Goal: Check status: Check status

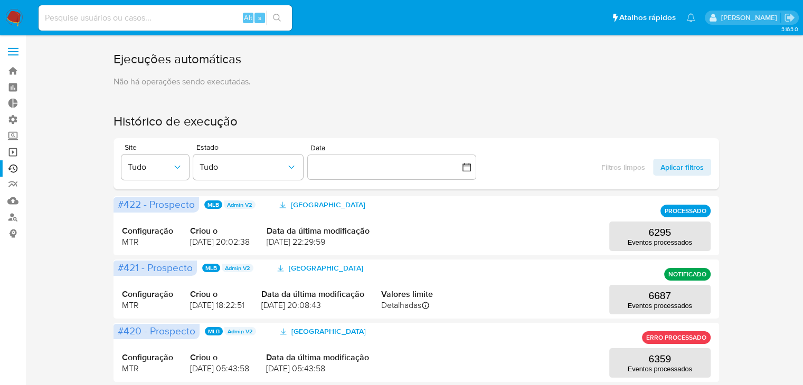
drag, startPoint x: 0, startPoint y: 0, endPoint x: 17, endPoint y: 153, distance: 153.5
click at [17, 153] on link "Operações em massa" at bounding box center [63, 152] width 126 height 16
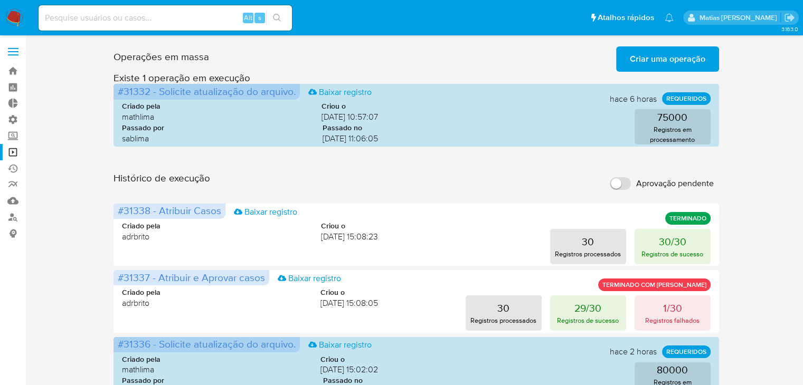
click at [110, 18] on input at bounding box center [165, 18] width 253 height 14
paste input "2244747568"
type input "2244747568"
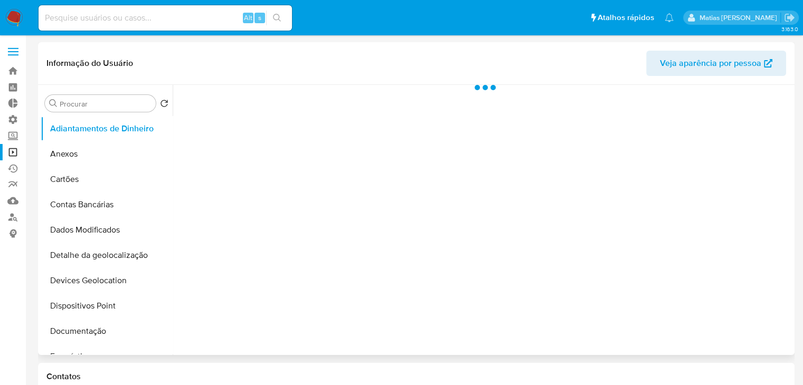
select select "10"
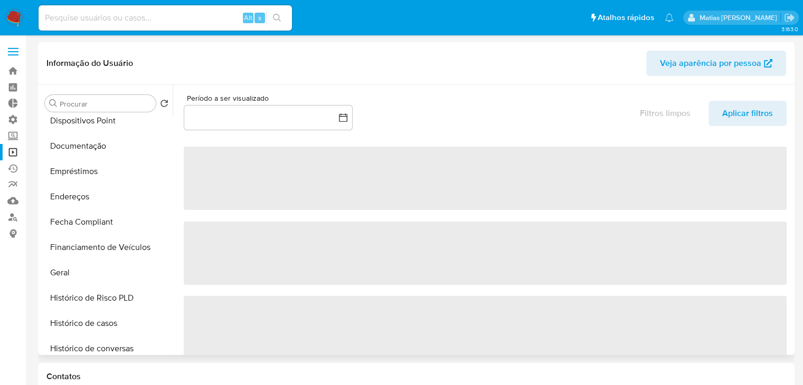
scroll to position [197, 0]
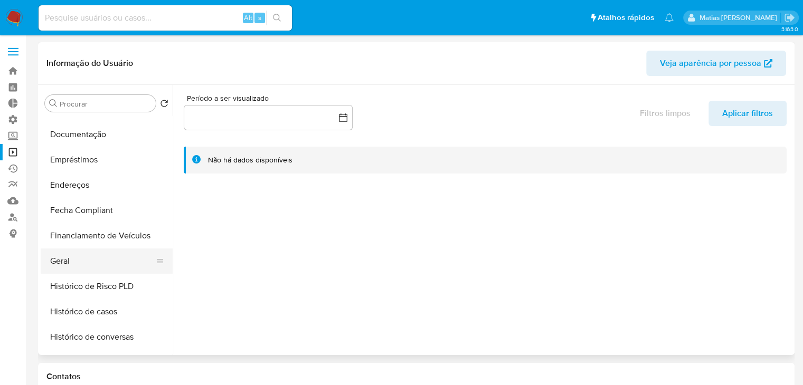
click at [130, 252] on button "Geral" at bounding box center [103, 261] width 124 height 25
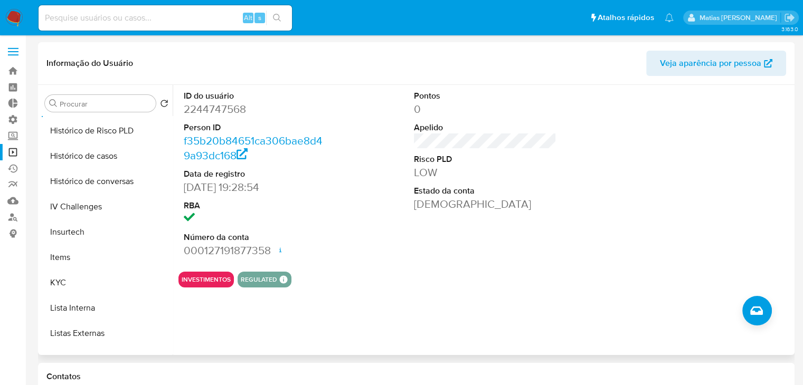
scroll to position [354, 0]
click at [157, 274] on div at bounding box center [160, 281] width 8 height 23
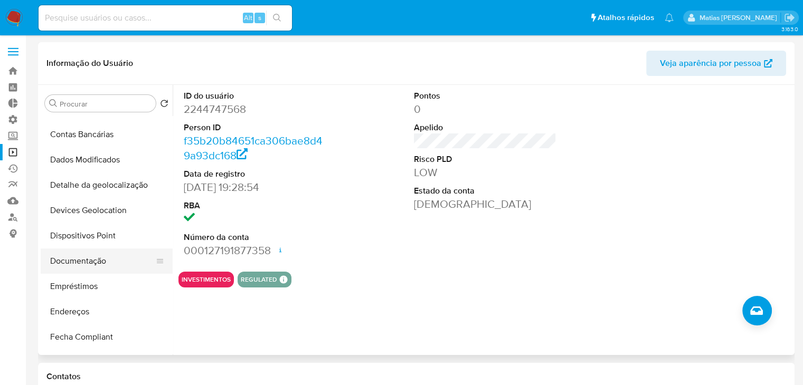
click at [114, 262] on button "Documentação" at bounding box center [103, 261] width 124 height 25
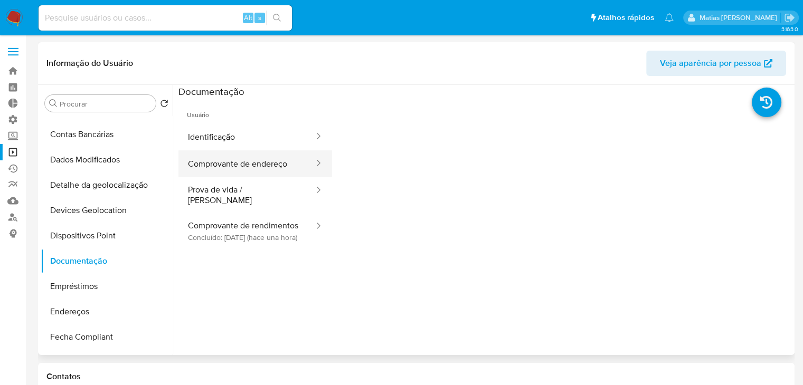
click at [255, 161] on button "Comprovante de endereço" at bounding box center [246, 163] width 137 height 27
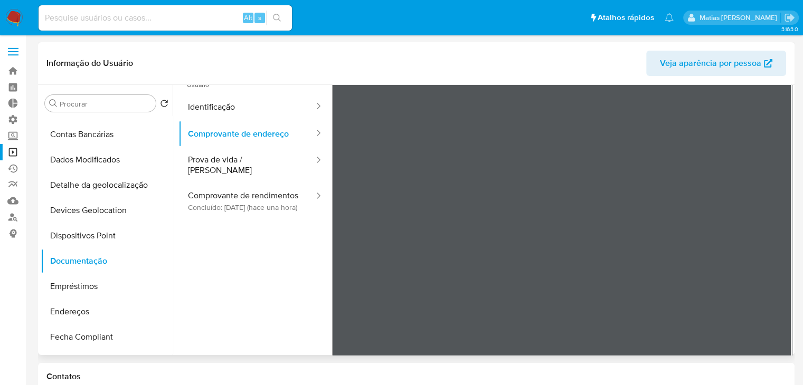
scroll to position [0, 0]
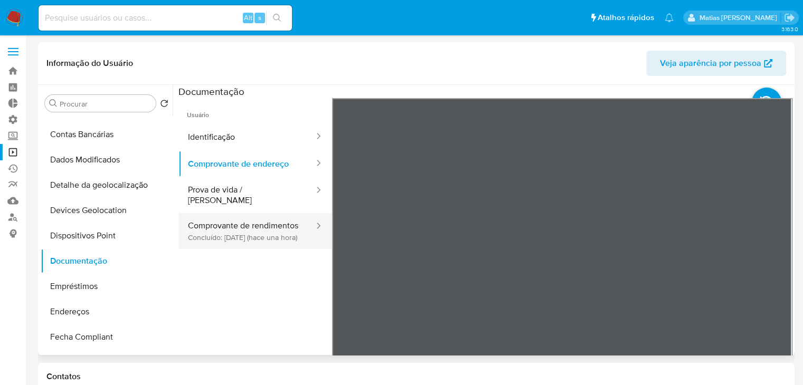
click at [228, 231] on button "Comprovante de rendimentos Concluído: [DATE] (hace una hora)" at bounding box center [246, 231] width 137 height 36
click at [240, 237] on button "Comprovante de rendimentos Concluído: [DATE] (hace una hora)" at bounding box center [246, 231] width 137 height 36
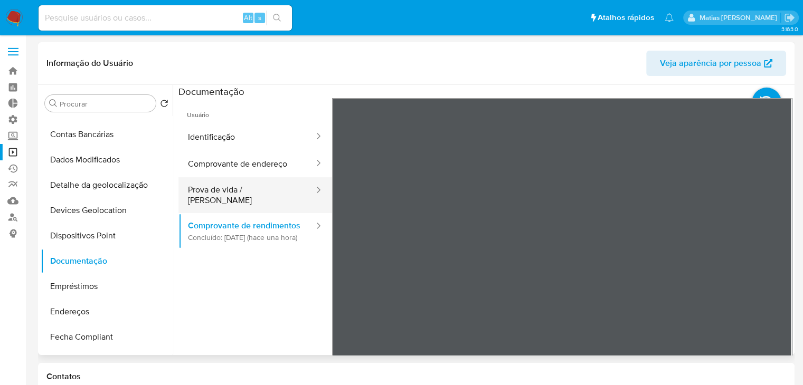
click at [255, 195] on button "Prova de vida / [PERSON_NAME]" at bounding box center [246, 195] width 137 height 36
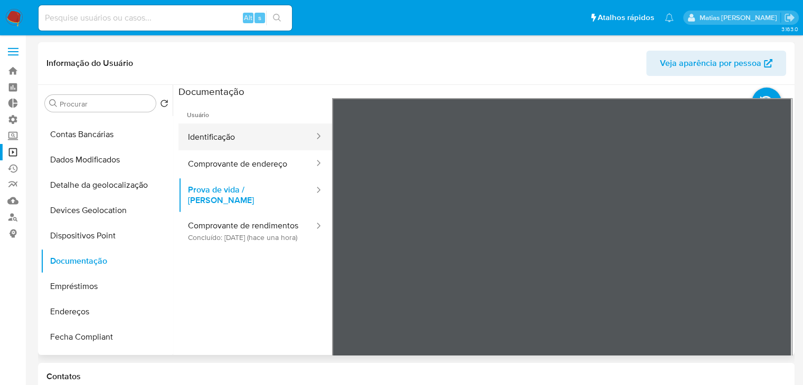
click at [232, 140] on button "Identificação" at bounding box center [246, 137] width 137 height 27
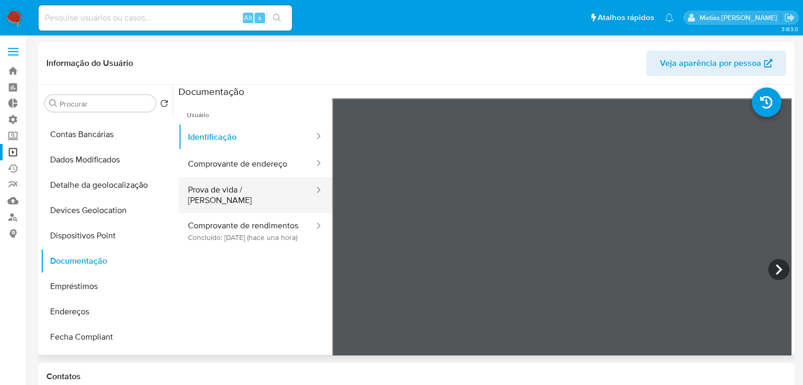
click at [243, 192] on button "Prova de vida / [PERSON_NAME]" at bounding box center [246, 195] width 137 height 36
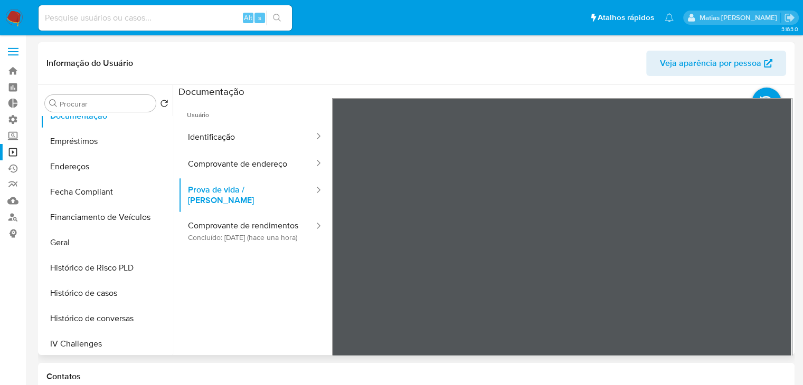
scroll to position [305, 0]
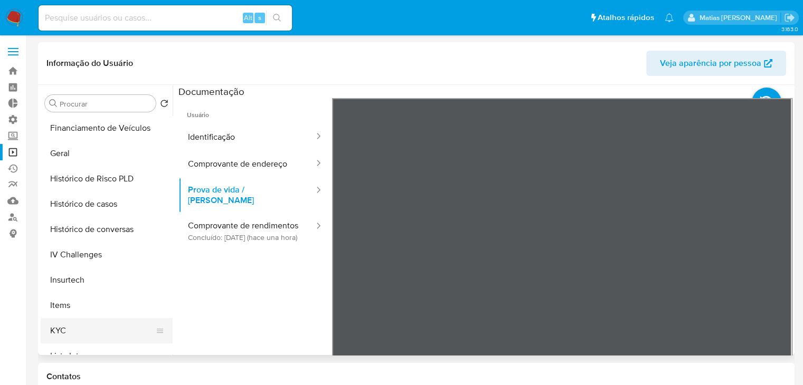
click at [93, 323] on button "KYC" at bounding box center [103, 330] width 124 height 25
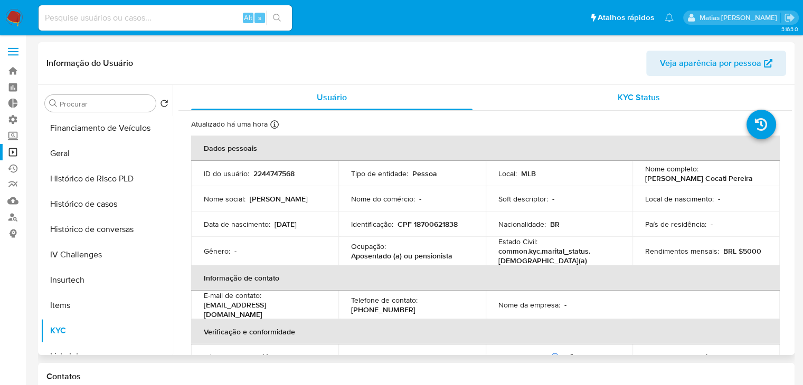
click at [638, 97] on span "KYC Status" at bounding box center [639, 97] width 42 height 12
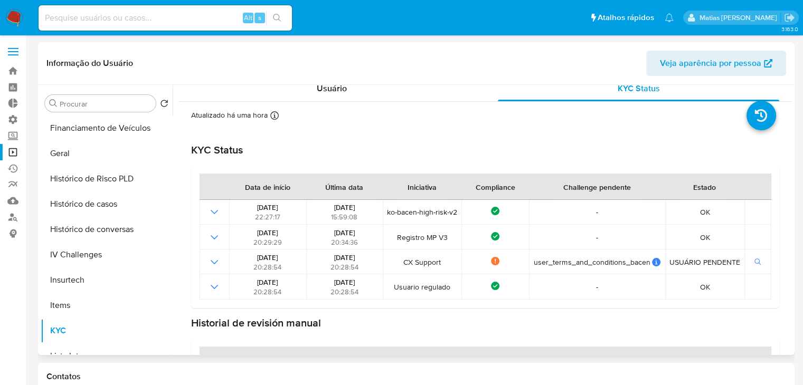
scroll to position [0, 0]
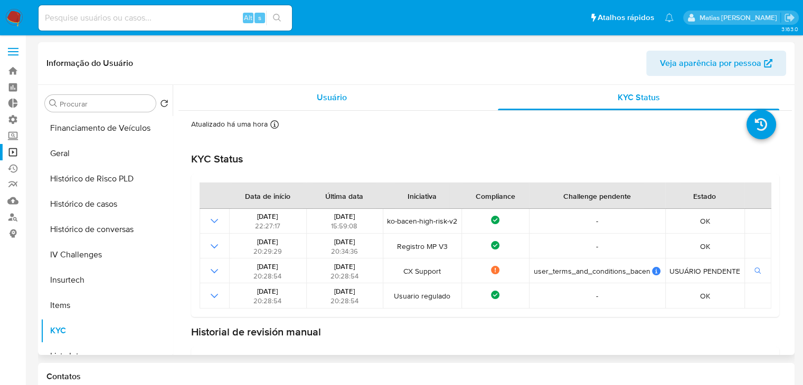
click at [388, 106] on div "Usuário" at bounding box center [331, 97] width 281 height 25
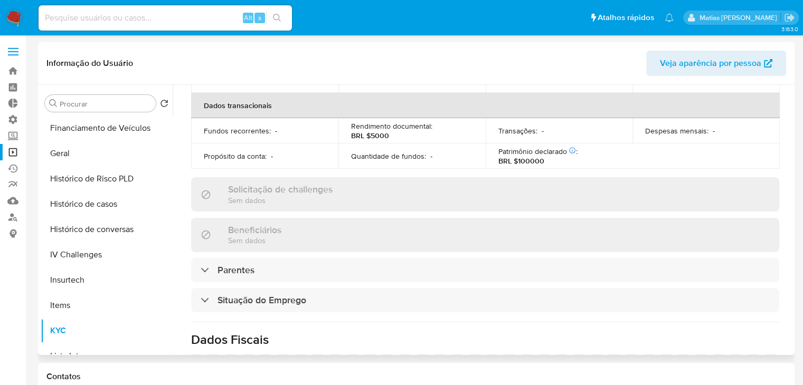
scroll to position [272, 0]
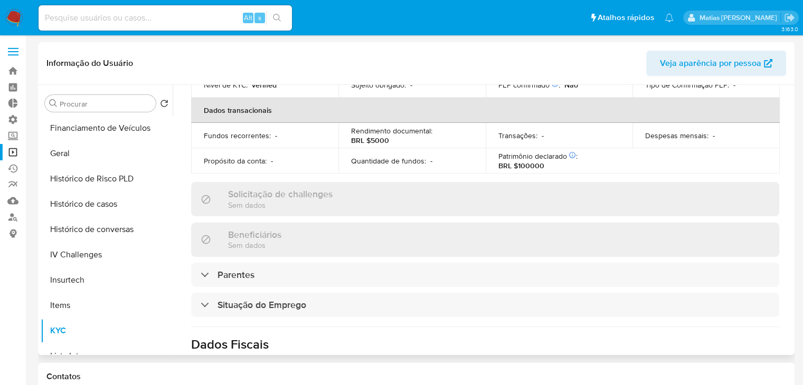
click at [475, 193] on div "Solicitação de challenges Sem dados" at bounding box center [485, 199] width 588 height 34
